Goal: Register for event/course

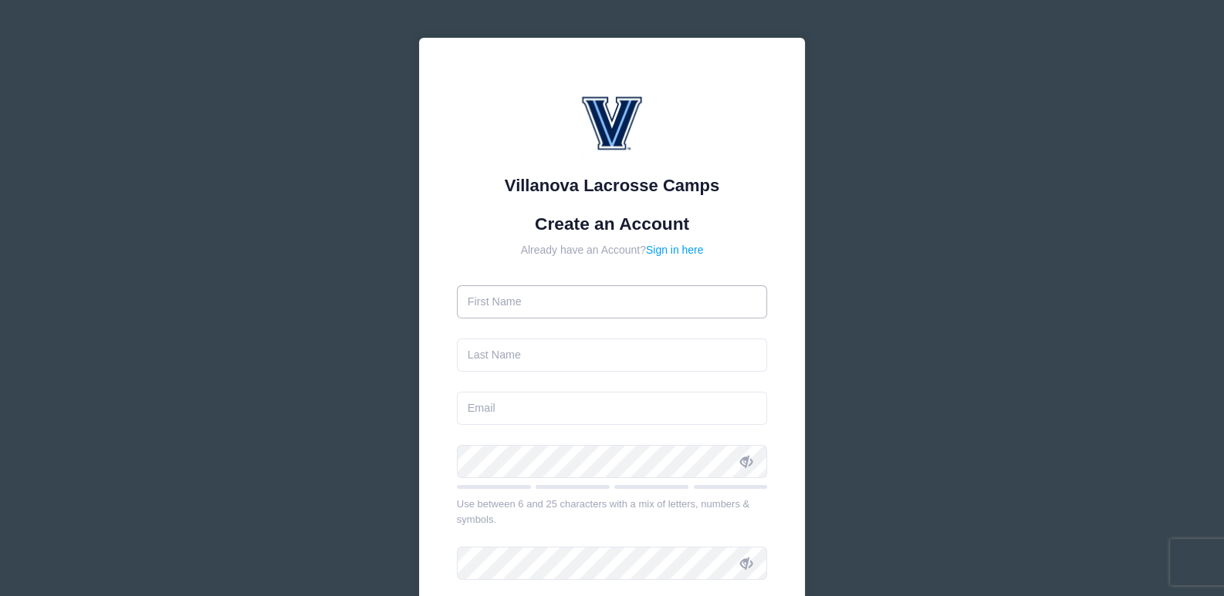
click at [579, 303] on input "text" at bounding box center [612, 301] width 311 height 33
type input "[PERSON_NAME]"
type input "[PERSON_NAME][EMAIL_ADDRESS][PERSON_NAME][DOMAIN_NAME]"
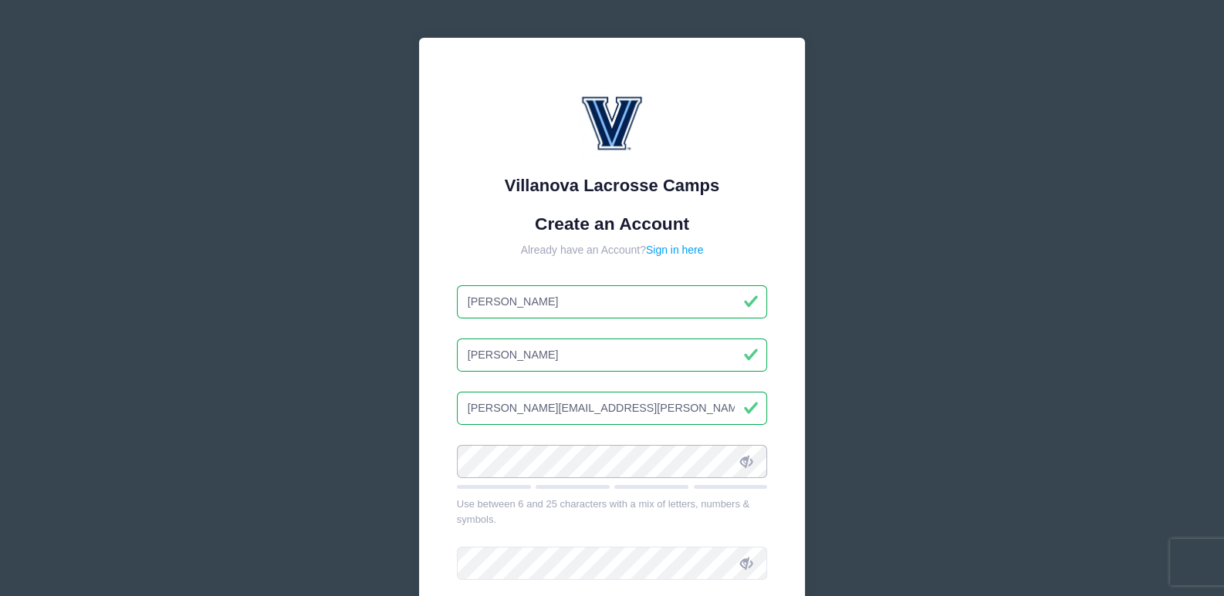
click at [393, 446] on div "Villanova Lacrosse Camps Create an Account Already have an Account? Sign in her…" at bounding box center [611, 419] width 461 height 839
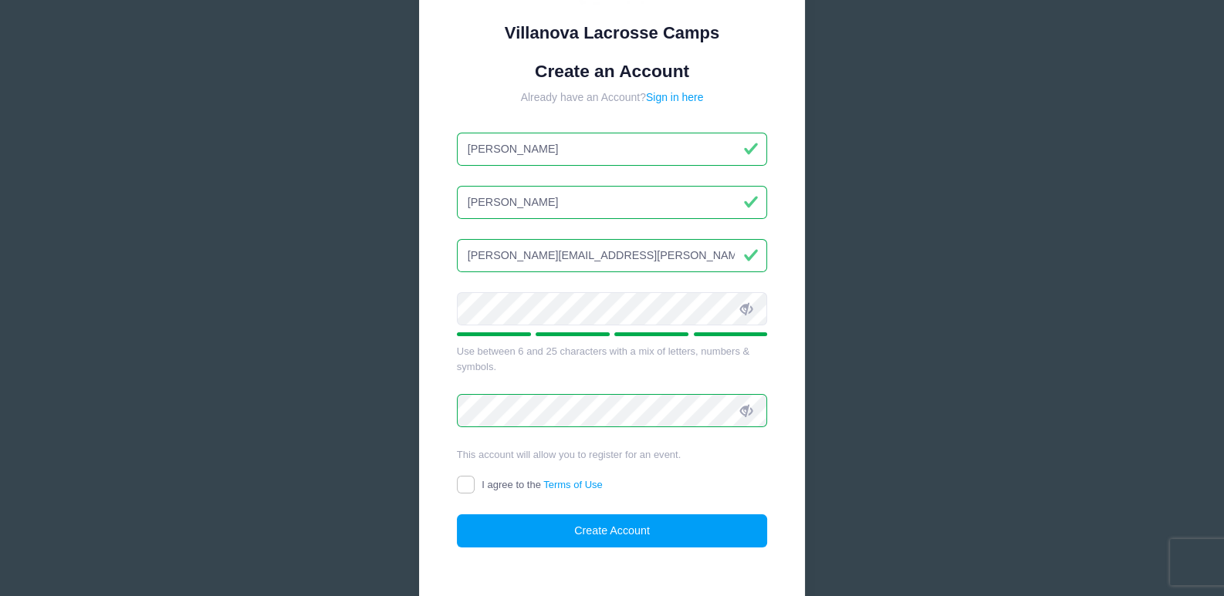
scroll to position [154, 0]
click at [469, 481] on input "I agree to the Terms of Use" at bounding box center [466, 484] width 18 height 18
checkbox input "true"
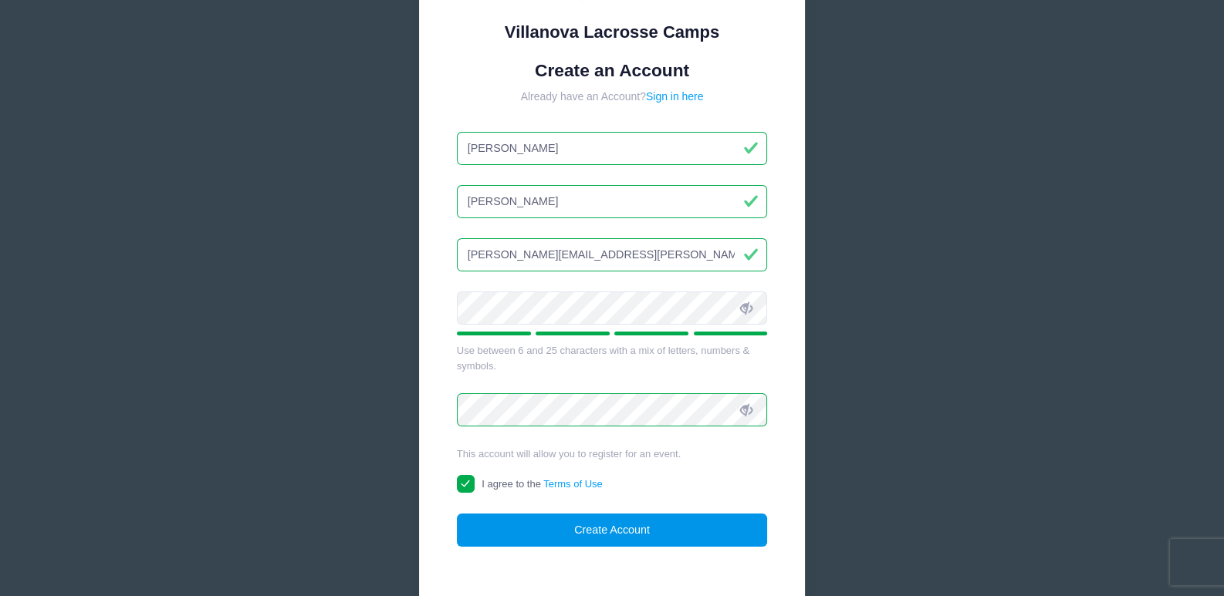
click at [545, 532] on button "Create Account" at bounding box center [612, 530] width 311 height 33
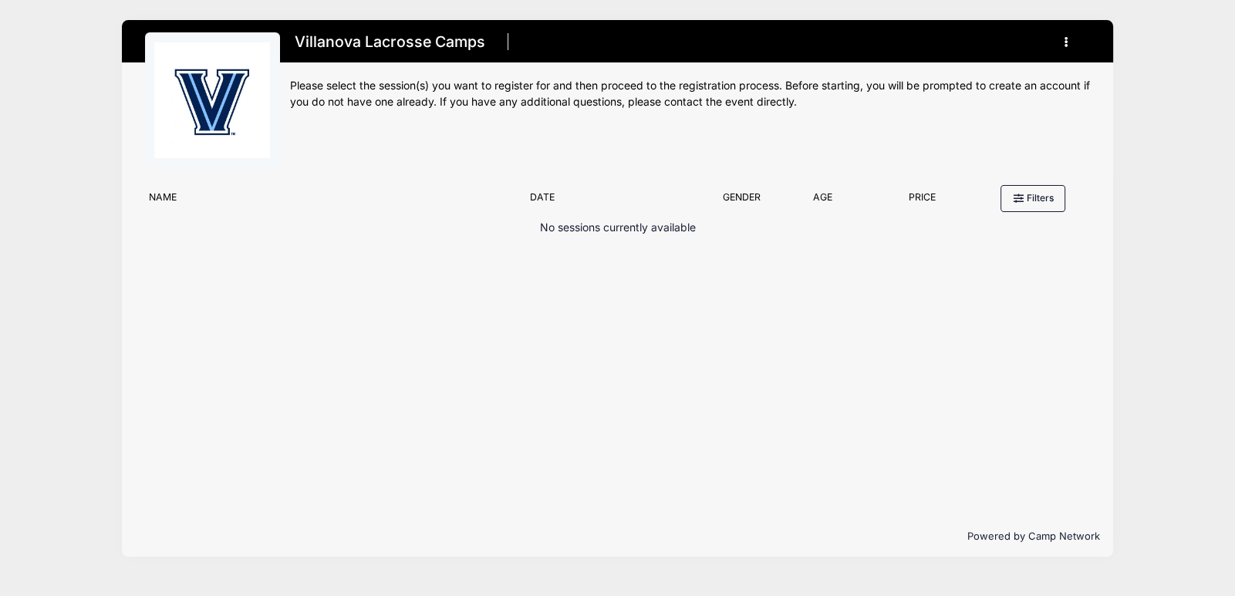
click at [1069, 46] on button "button" at bounding box center [1070, 42] width 42 height 27
click at [404, 101] on div "Please select the session(s) you want to register for and then proceed to the r…" at bounding box center [690, 94] width 801 height 32
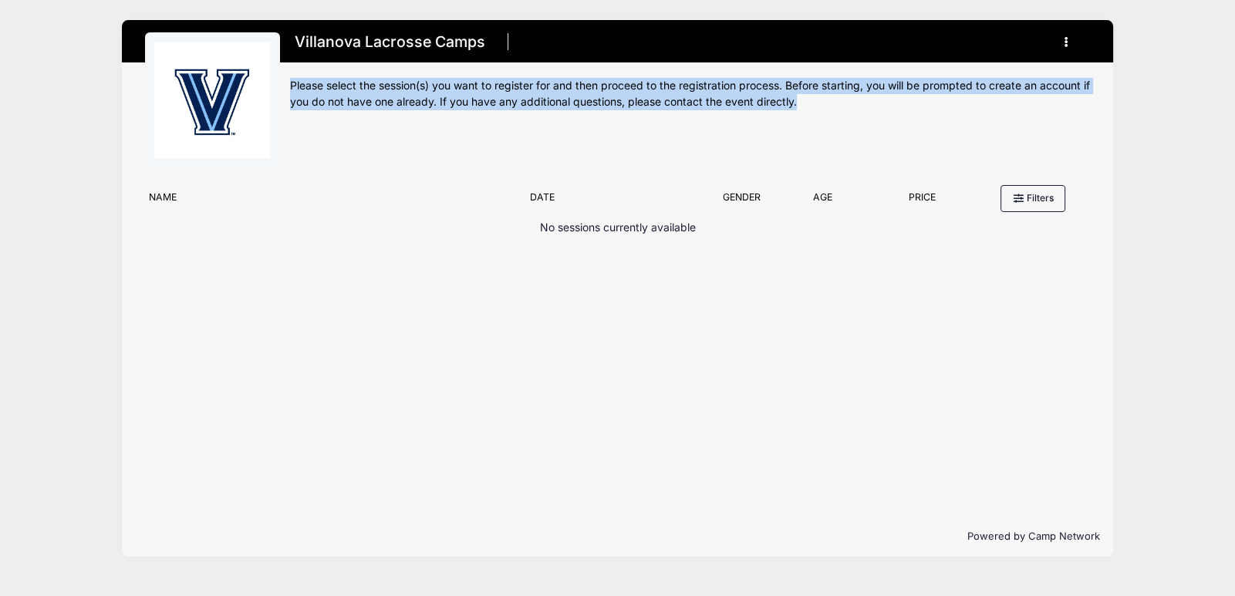
drag, startPoint x: 822, startPoint y: 103, endPoint x: 289, endPoint y: 79, distance: 532.9
click at [290, 79] on div "Please select the session(s) you want to register for and then proceed to the r…" at bounding box center [690, 94] width 801 height 32
click at [489, 93] on div "Please select the session(s) you want to register for and then proceed to the r…" at bounding box center [690, 94] width 801 height 32
